Goal: Register for event/course

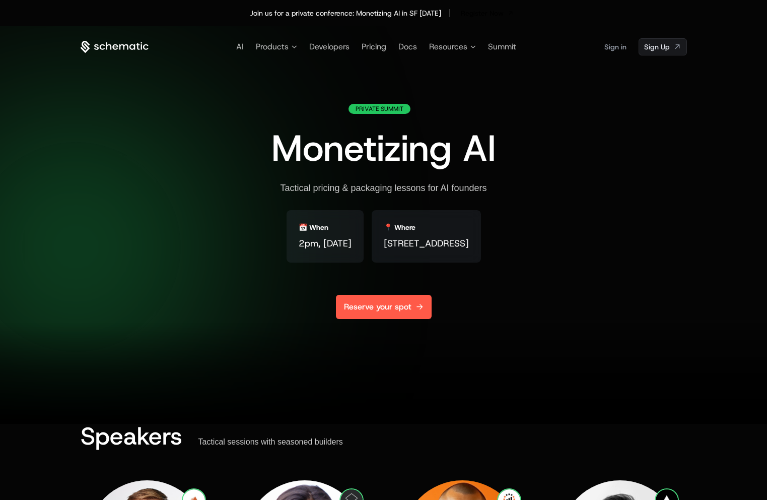
click at [387, 314] on link "Reserve your spot" at bounding box center [384, 307] width 96 height 24
